Goal: Information Seeking & Learning: Learn about a topic

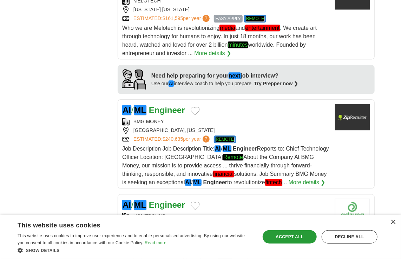
scroll to position [667, 0]
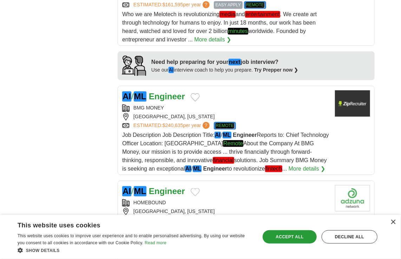
drag, startPoint x: 227, startPoint y: 92, endPoint x: 208, endPoint y: 94, distance: 19.9
click at [208, 94] on div "AI / ML Engineer" at bounding box center [225, 96] width 207 height 13
click at [250, 97] on div "AI / ML Engineer" at bounding box center [225, 96] width 207 height 13
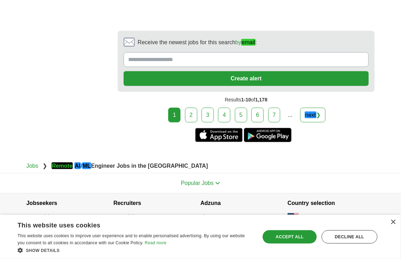
scroll to position [1275, 0]
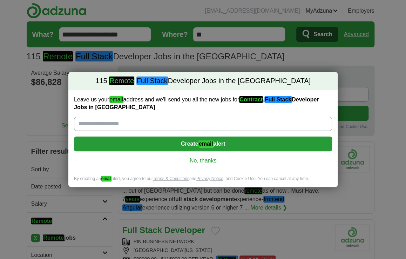
click at [197, 158] on link "No, thanks" at bounding box center [203, 161] width 247 height 8
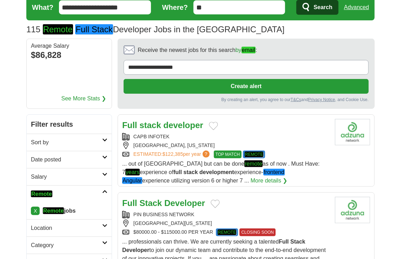
scroll to position [70, 0]
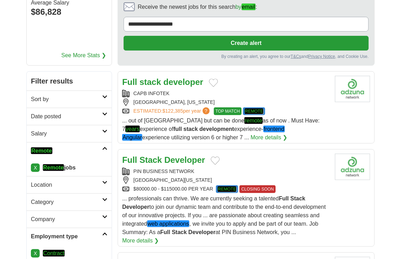
click at [81, 113] on h2 "Date posted" at bounding box center [66, 116] width 71 height 8
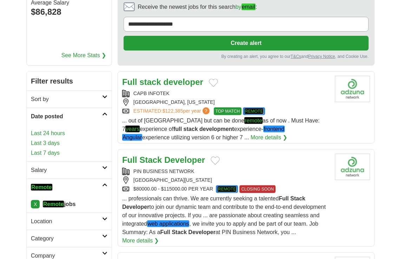
click at [51, 131] on link "Last 24 hours" at bounding box center [69, 133] width 77 height 8
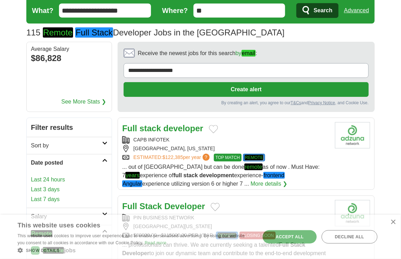
scroll to position [0, 0]
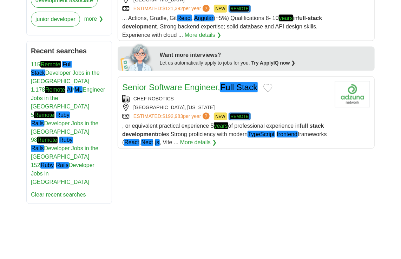
scroll to position [386, 0]
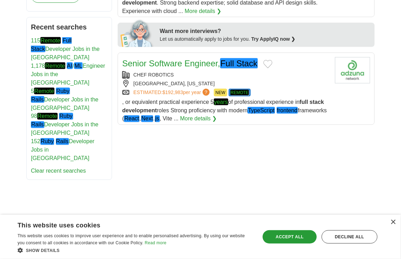
click at [263, 80] on div "[GEOGRAPHIC_DATA], [US_STATE]" at bounding box center [225, 83] width 207 height 7
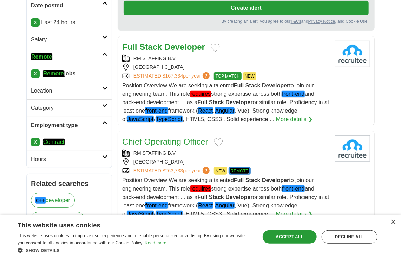
scroll to position [0, 0]
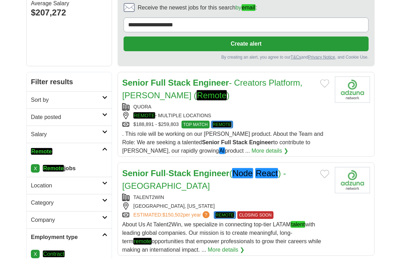
scroll to position [70, 0]
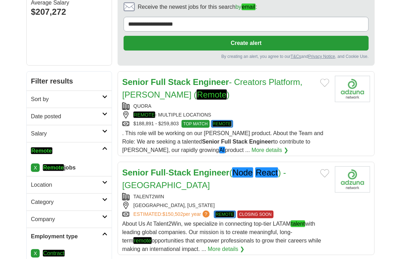
click at [86, 112] on h2 "Date posted" at bounding box center [66, 116] width 71 height 8
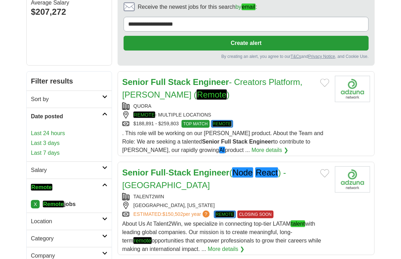
click at [63, 135] on link "Last 24 hours" at bounding box center [69, 133] width 77 height 8
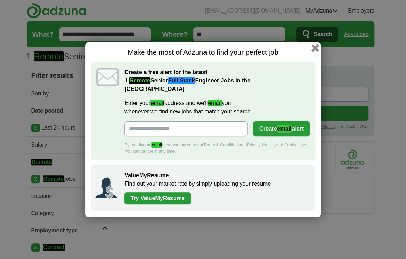
click at [313, 48] on button "button" at bounding box center [316, 48] width 8 height 8
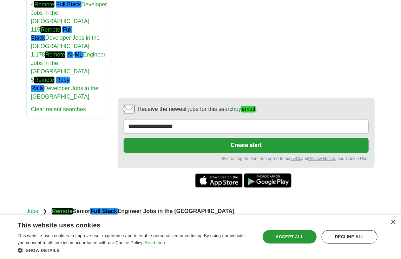
scroll to position [370, 0]
